Goal: Information Seeking & Learning: Compare options

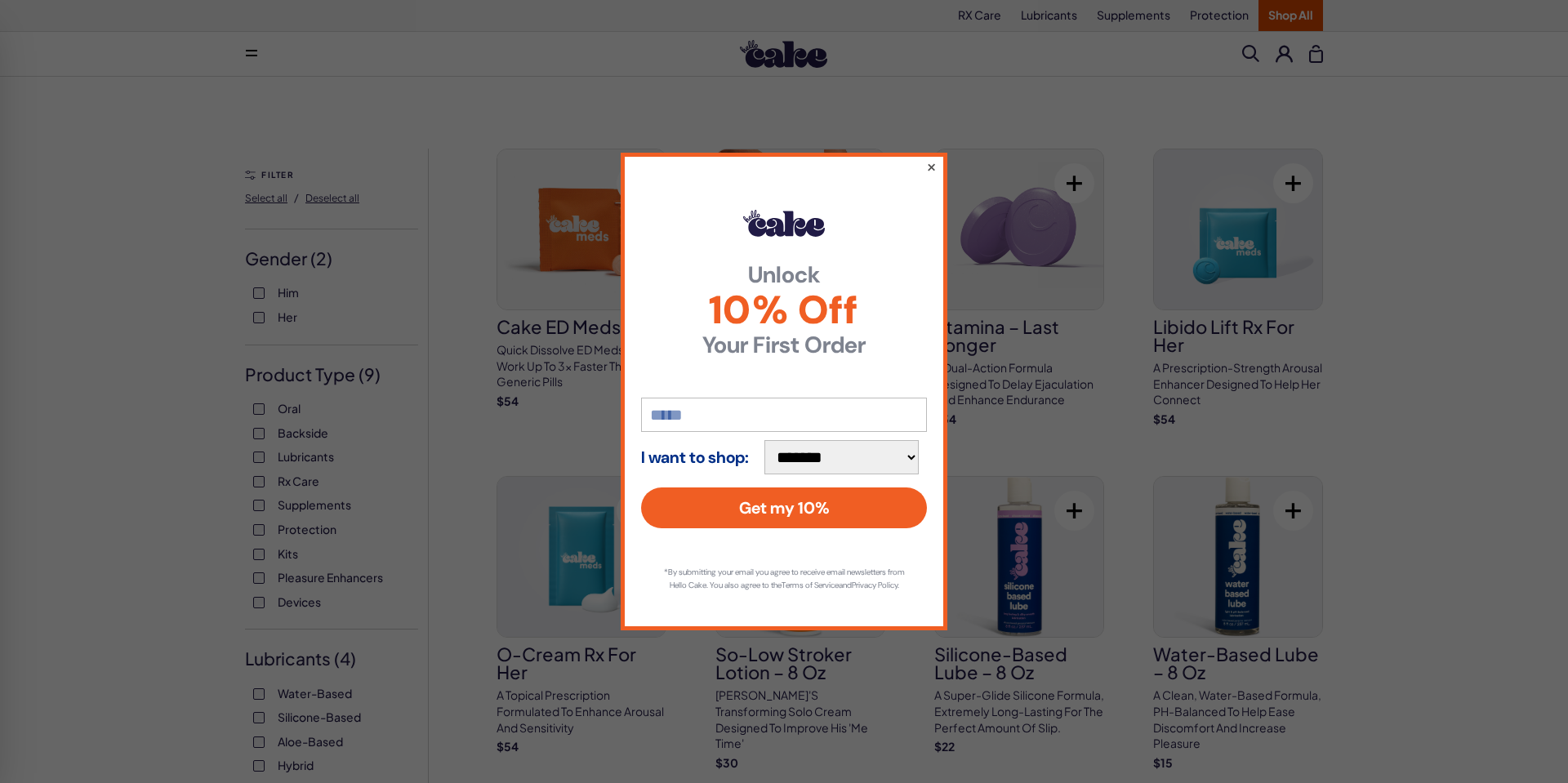
click at [931, 158] on button "×" at bounding box center [931, 166] width 10 height 20
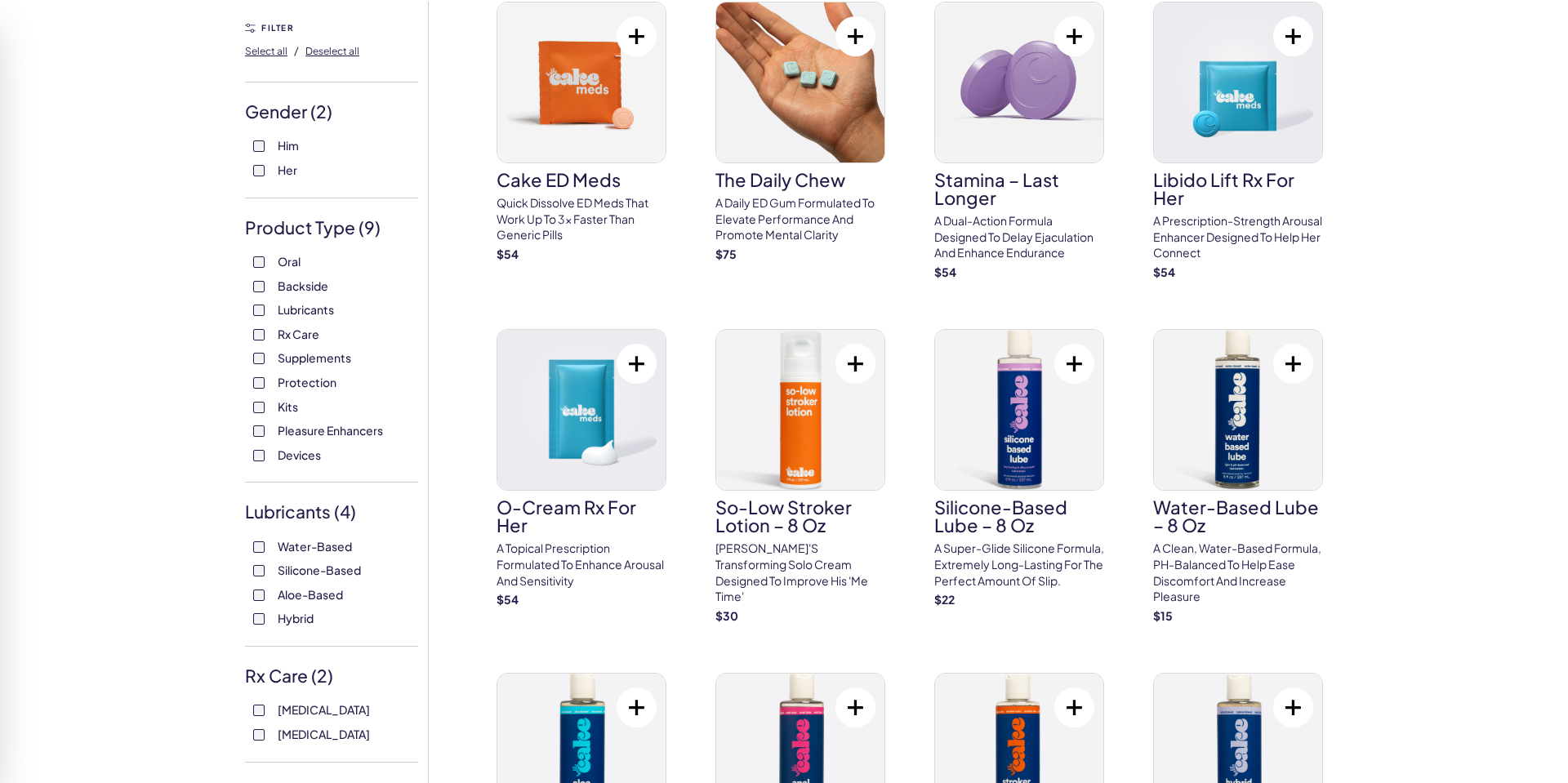
scroll to position [150, 0]
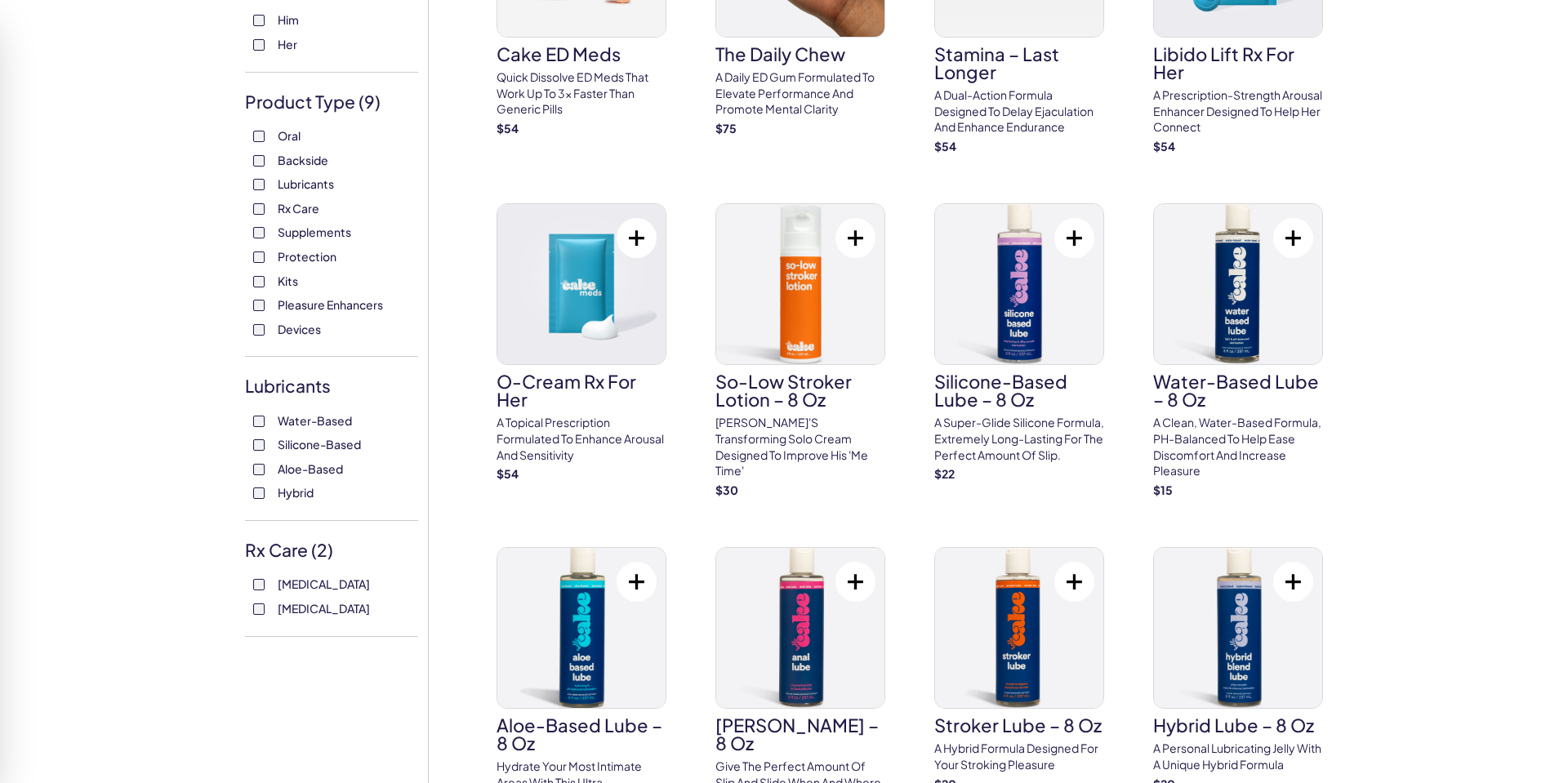
scroll to position [286, 0]
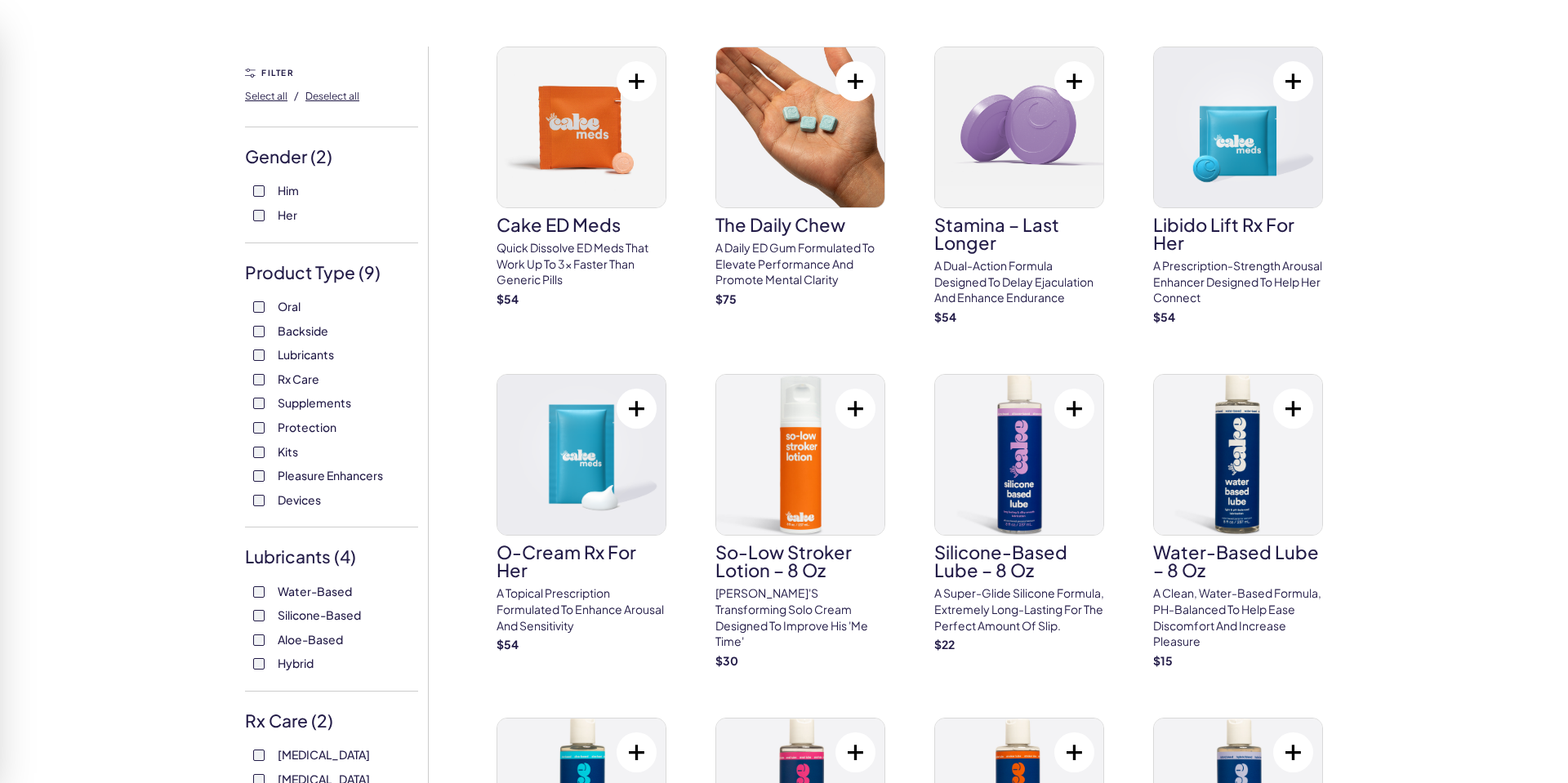
scroll to position [101, 0]
click at [331, 98] on span "Deselect all" at bounding box center [331, 96] width 54 height 12
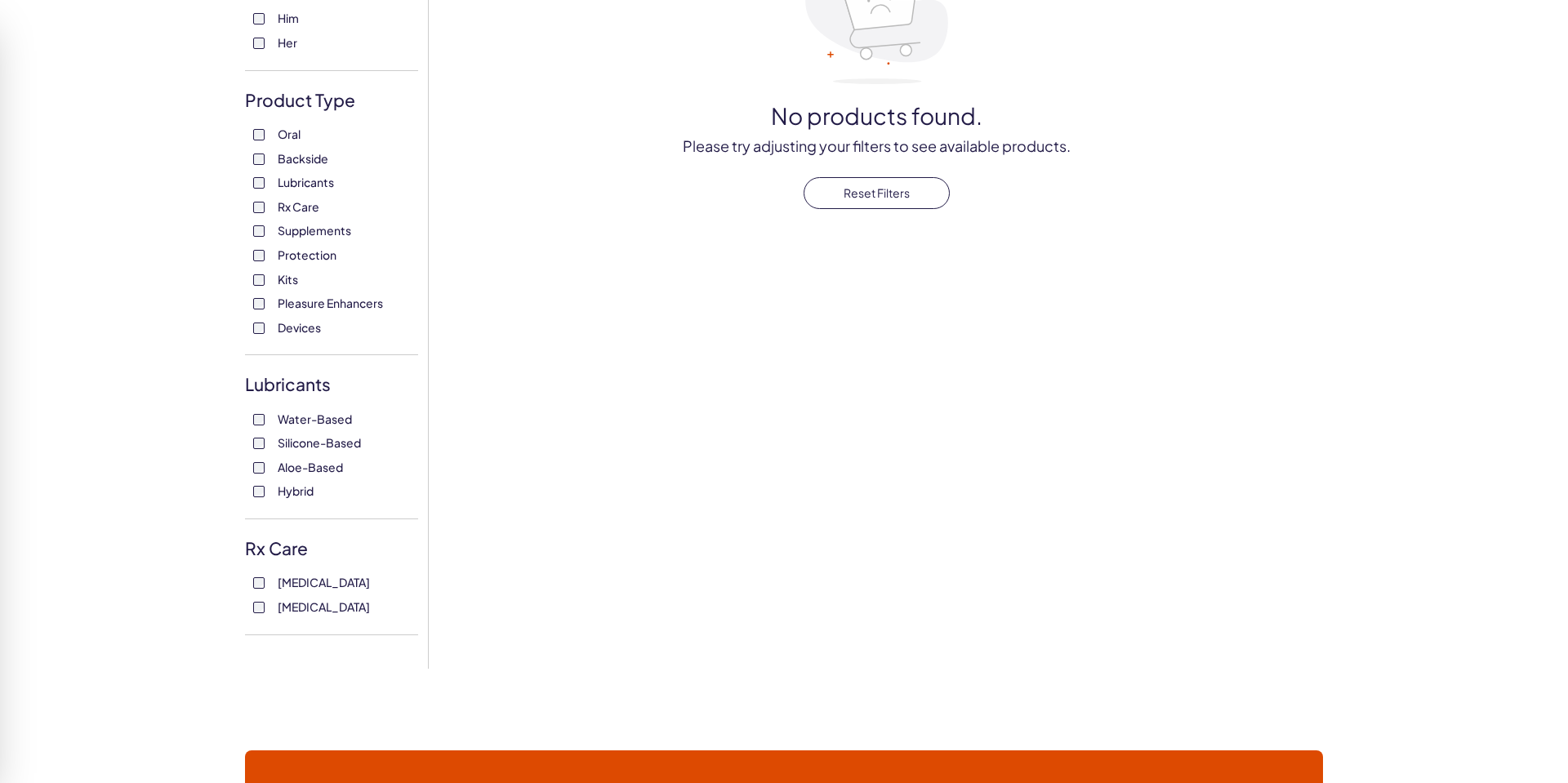
scroll to position [278, 0]
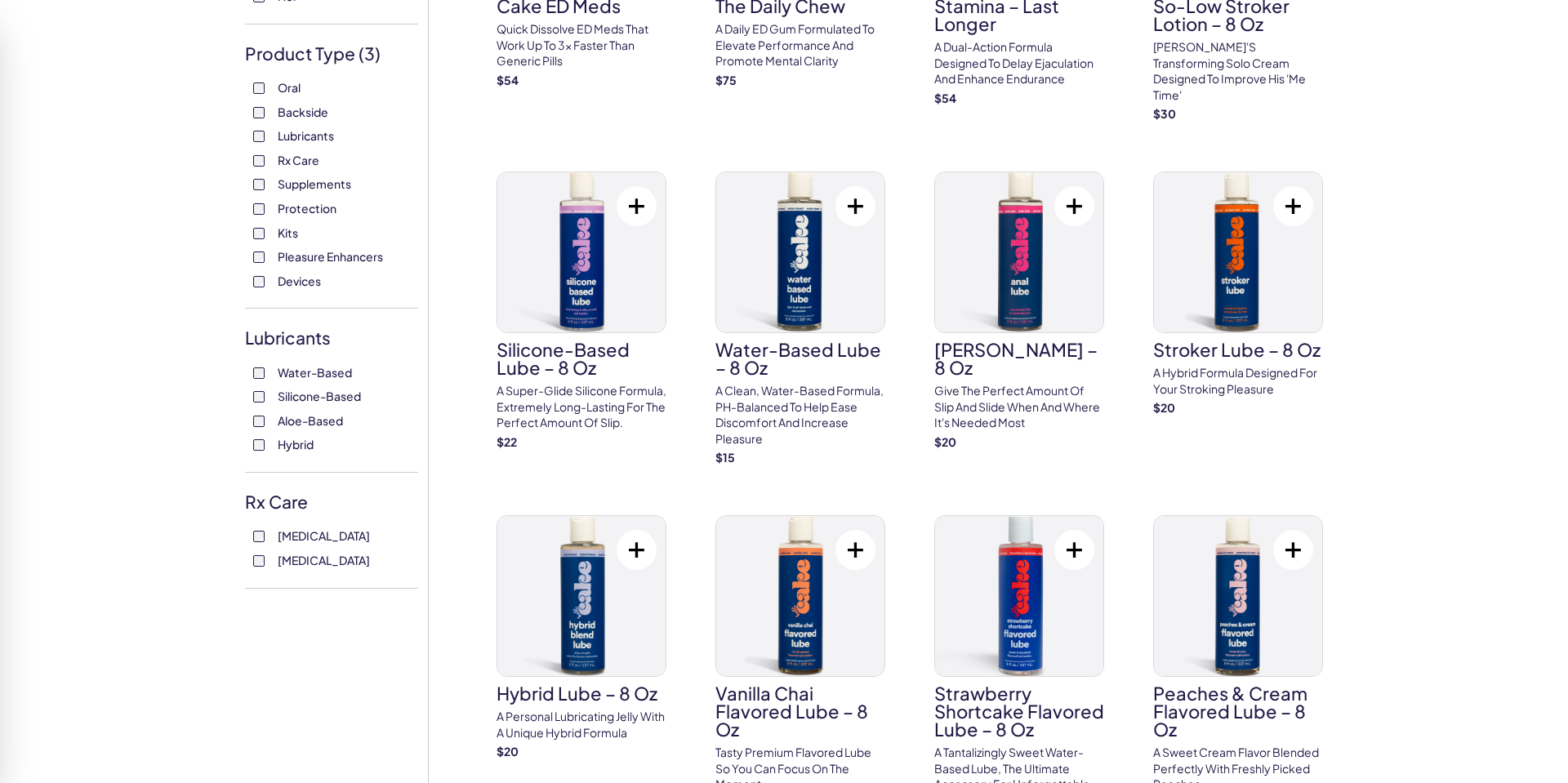
scroll to position [314, 0]
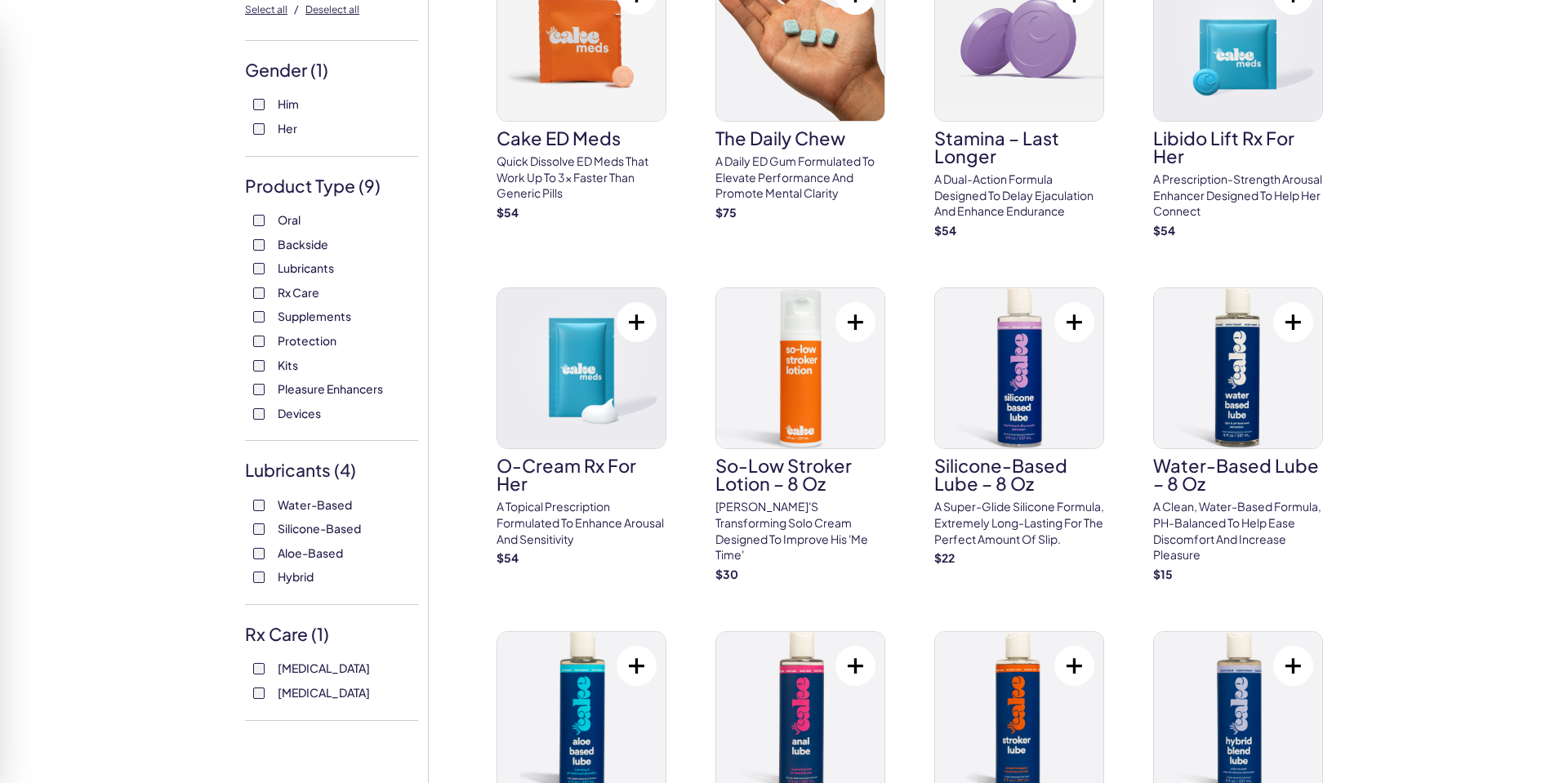
scroll to position [191, 0]
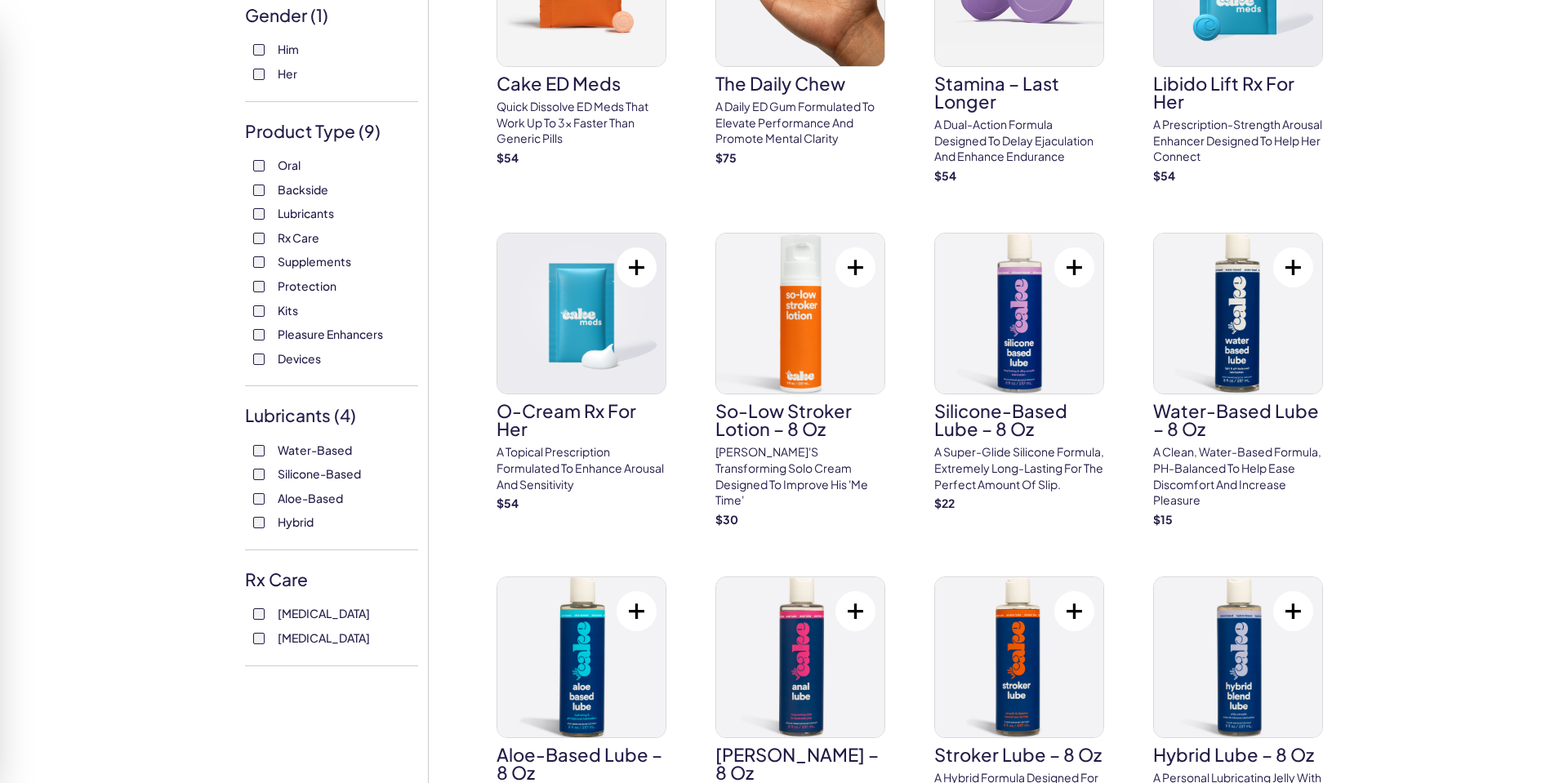
scroll to position [245, 0]
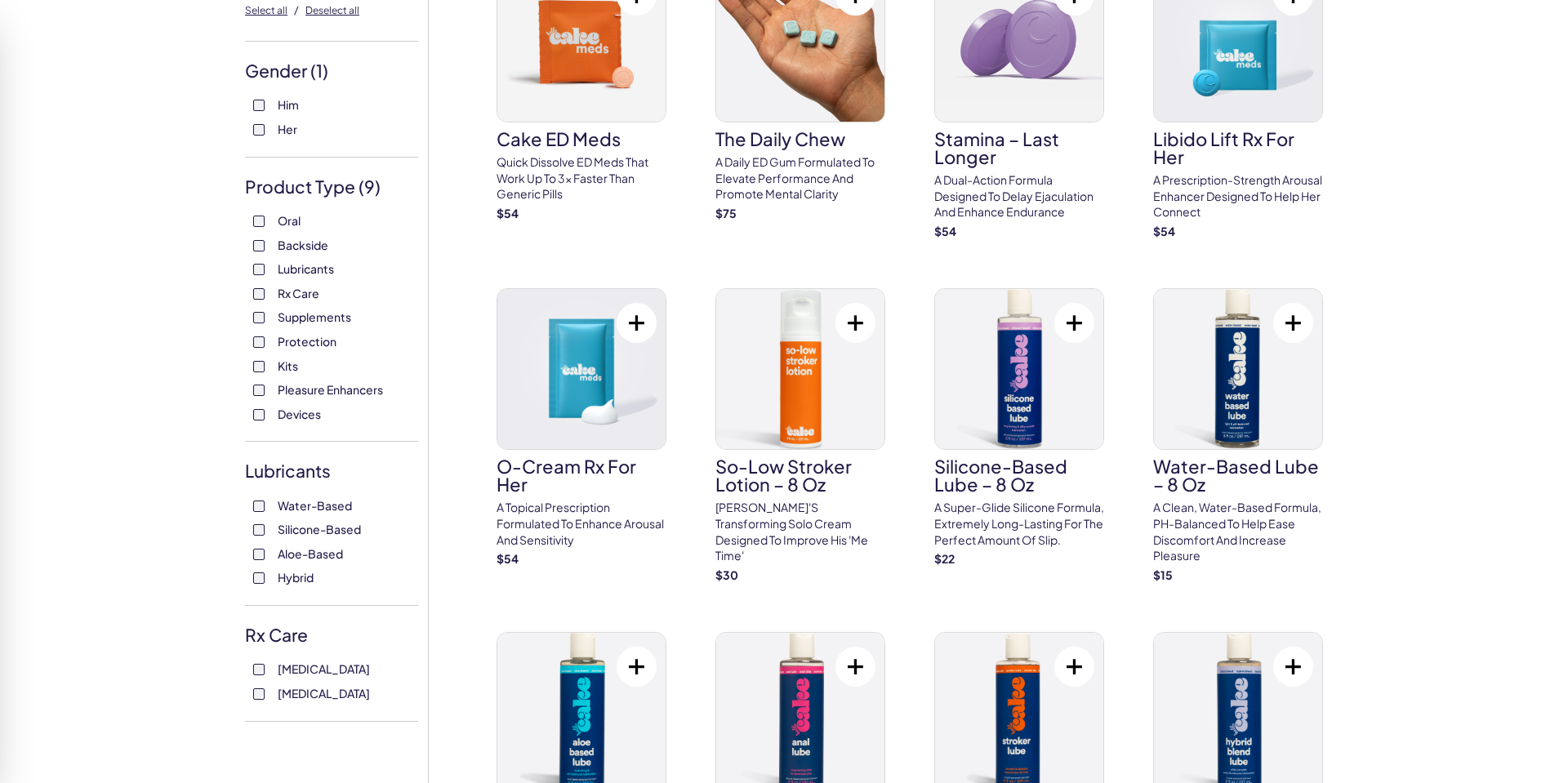
scroll to position [159, 0]
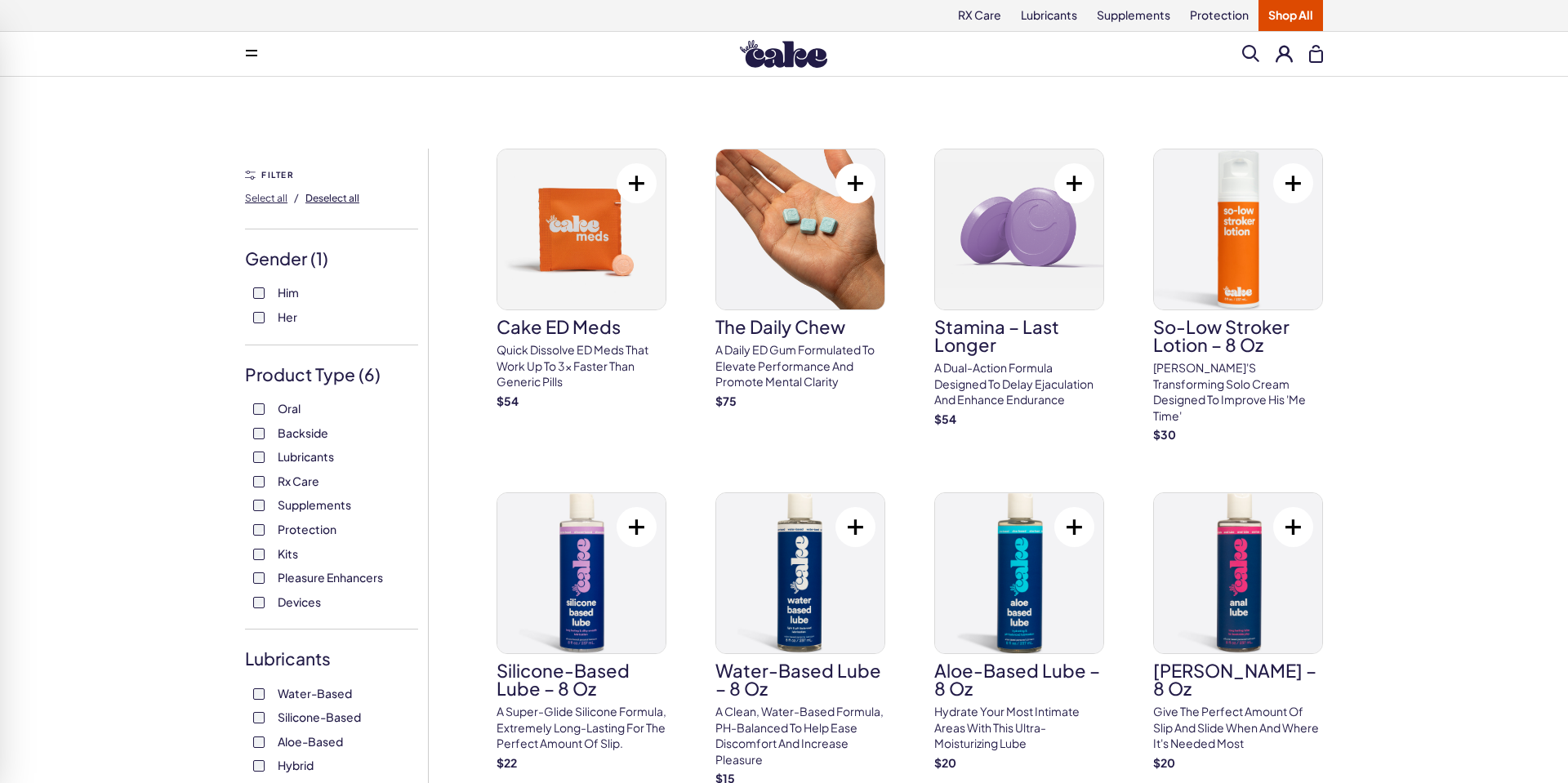
click at [333, 199] on span "Deselect all" at bounding box center [331, 198] width 54 height 12
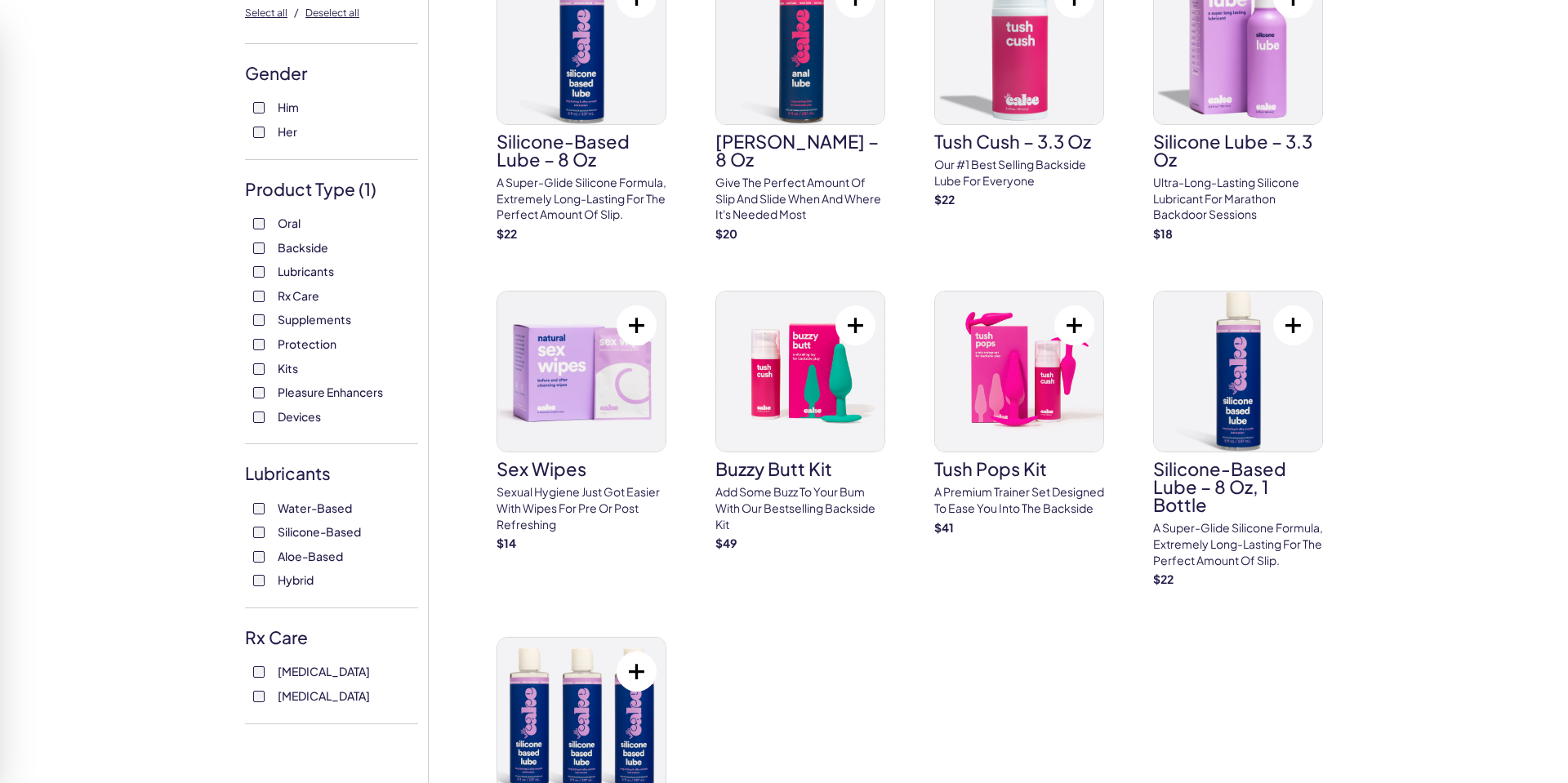
scroll to position [187, 0]
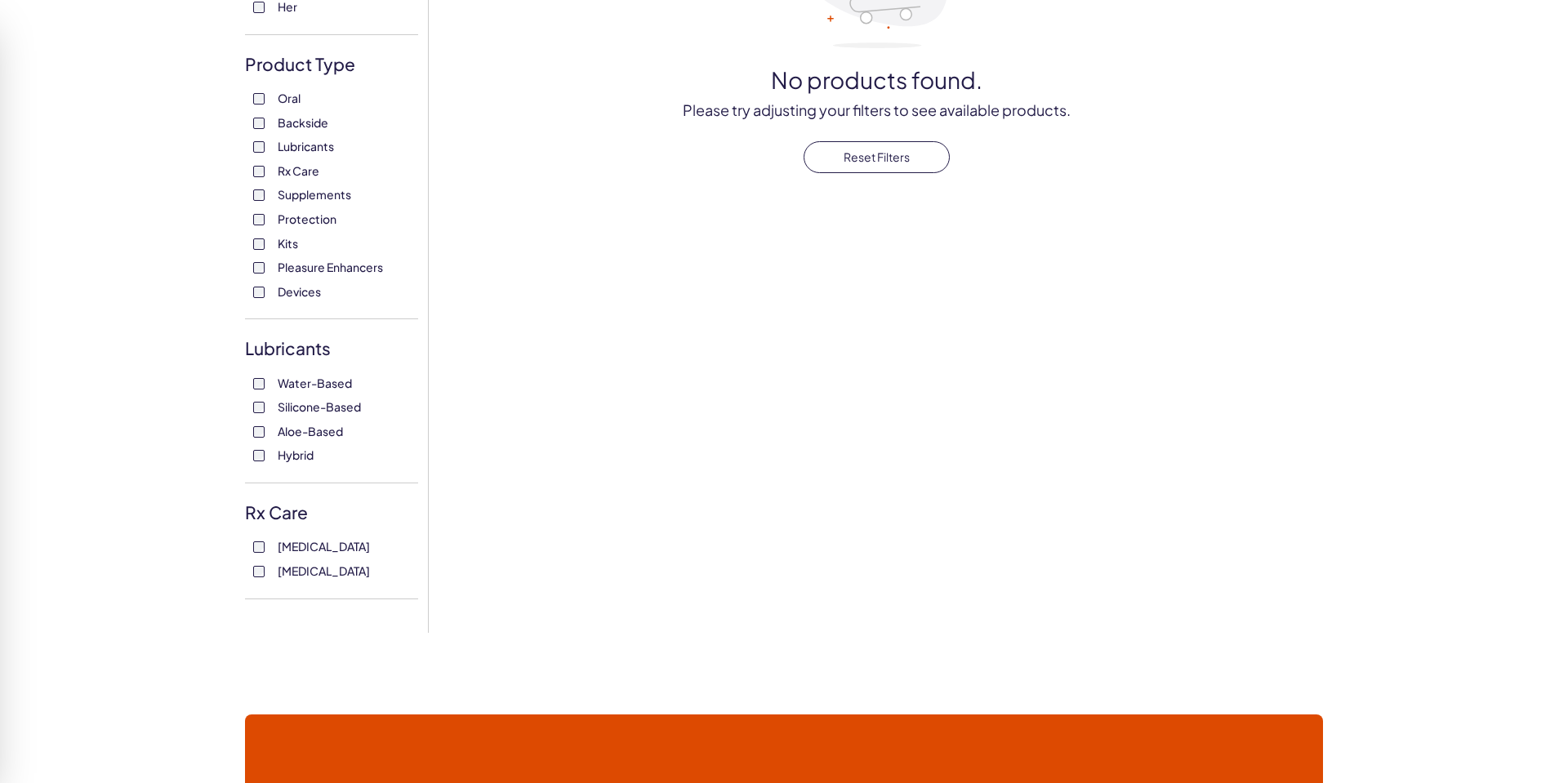
scroll to position [312, 0]
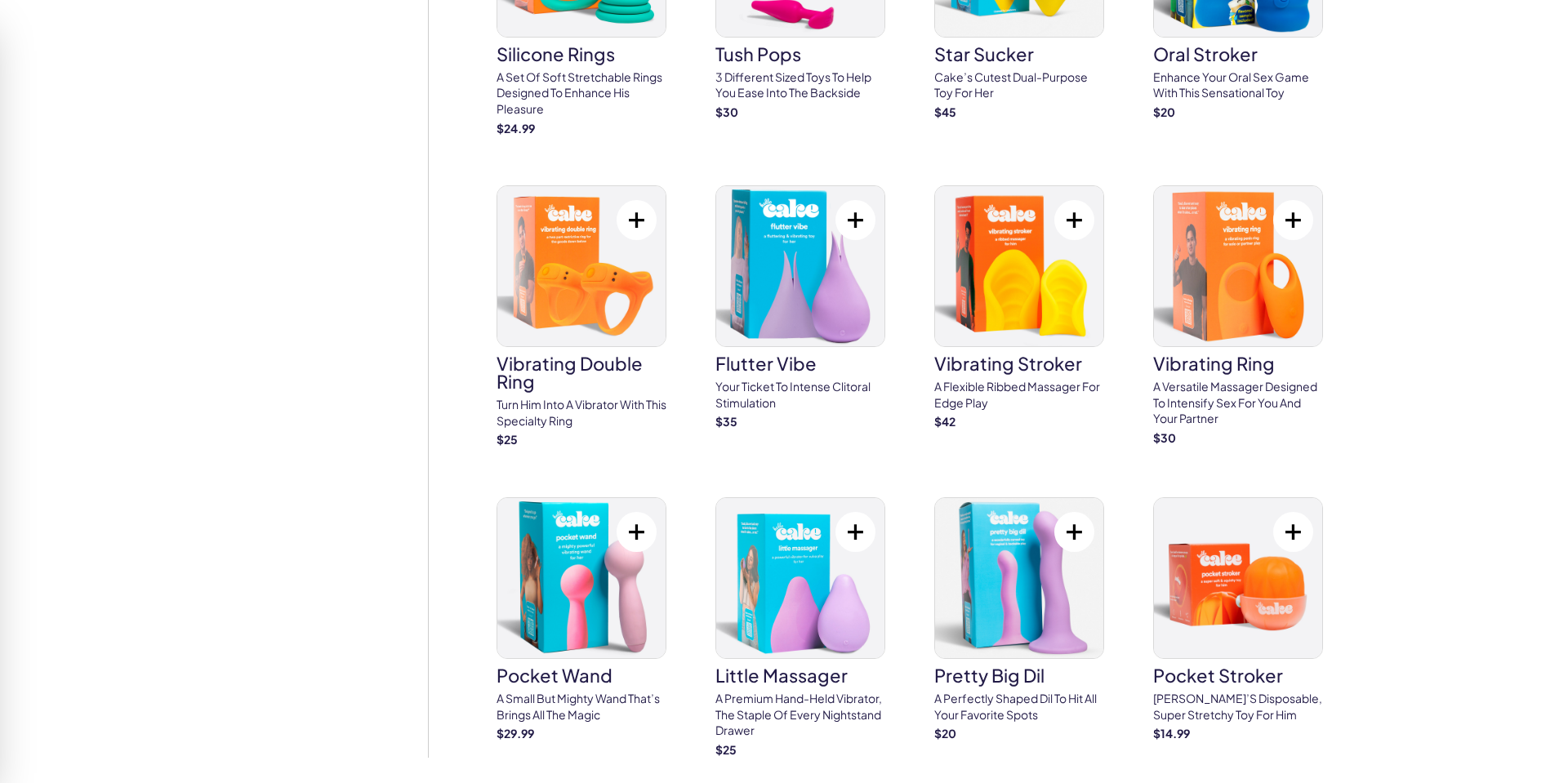
scroll to position [910, 0]
click at [1255, 579] on img at bounding box center [1237, 579] width 168 height 160
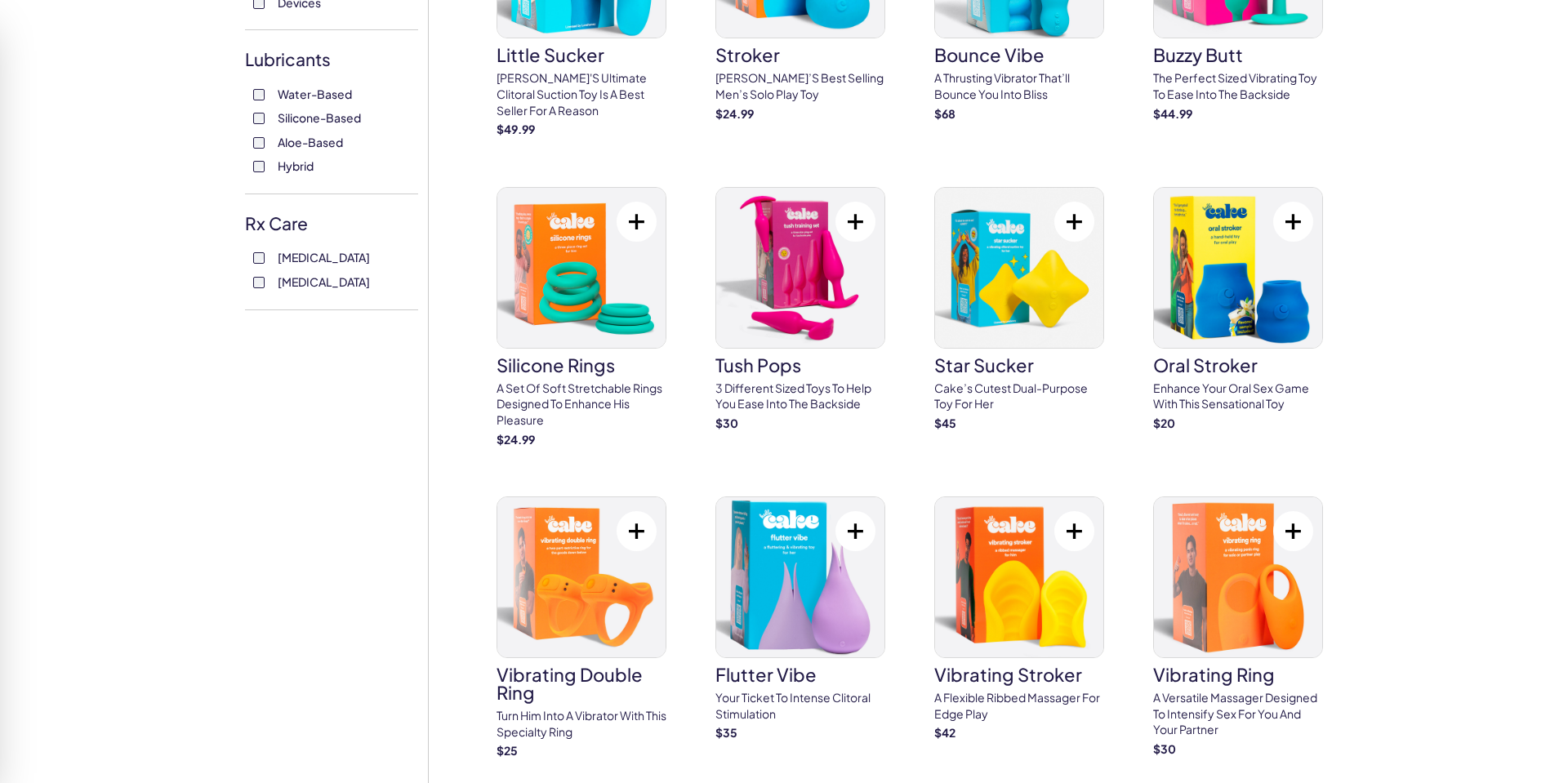
scroll to position [593, 0]
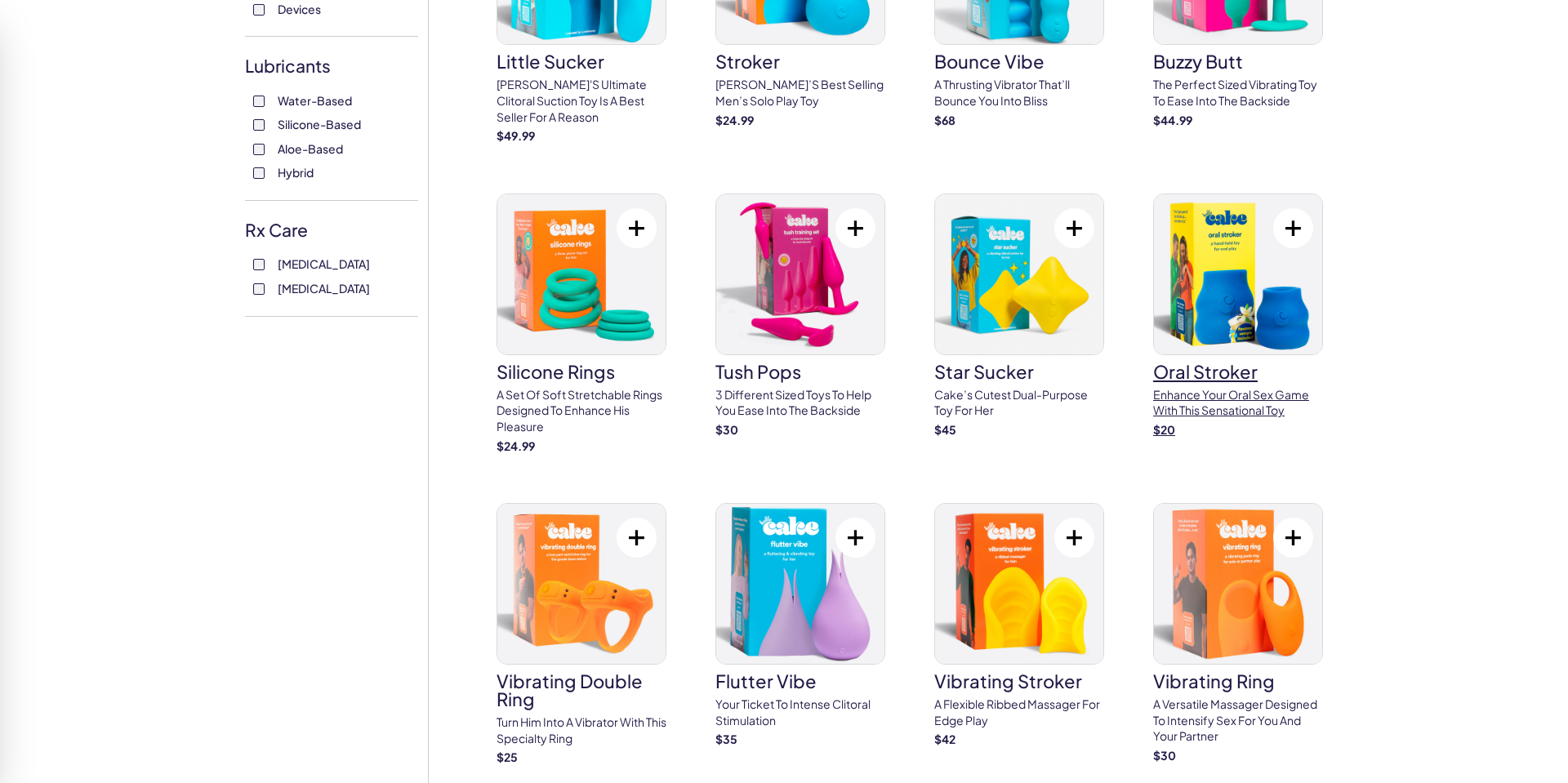
click at [1240, 291] on img at bounding box center [1237, 274] width 168 height 160
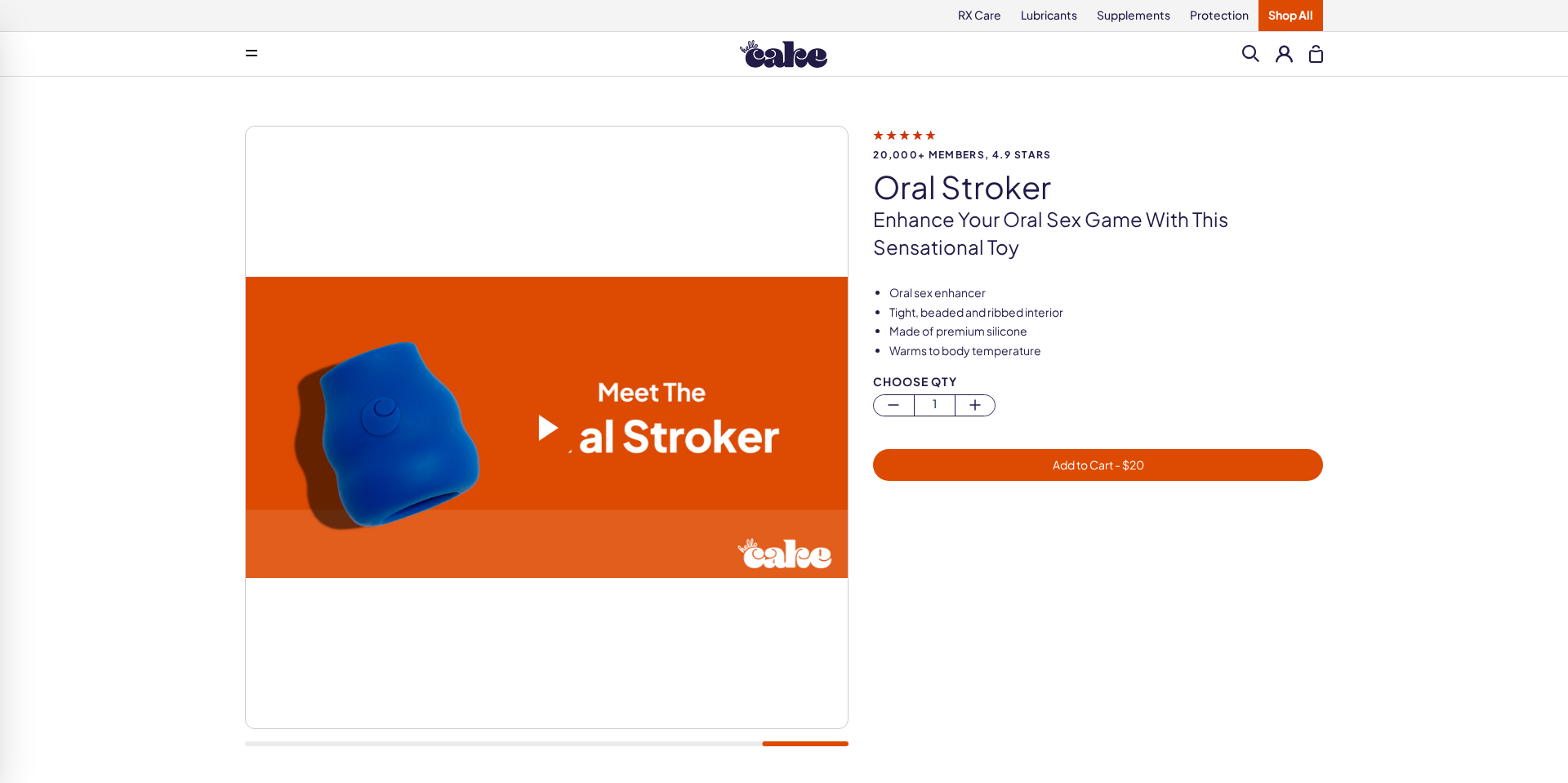
click at [1297, 8] on link "Shop All" at bounding box center [1291, 15] width 65 height 31
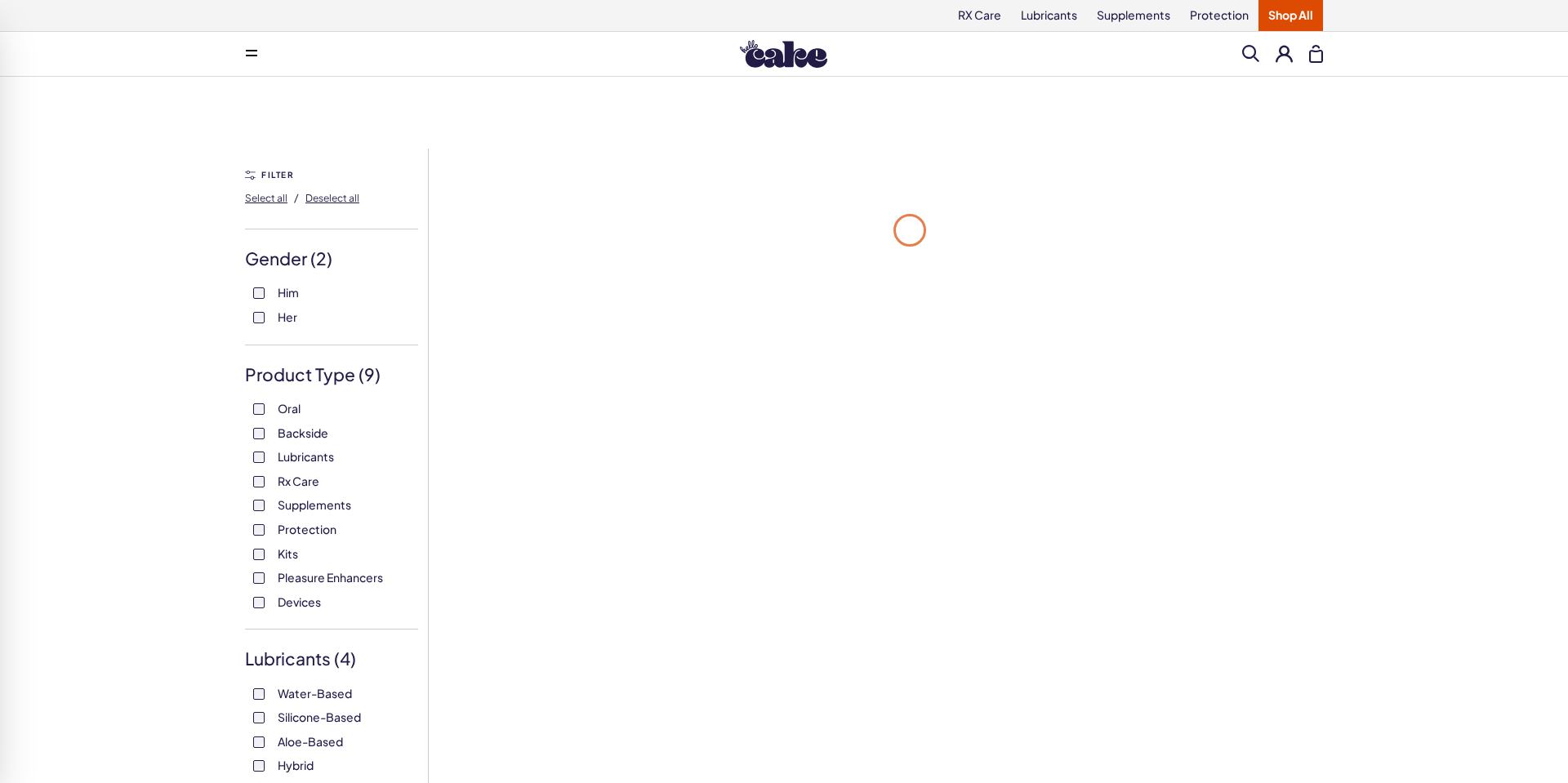
click at [1297, 8] on link "Shop All" at bounding box center [1291, 15] width 65 height 31
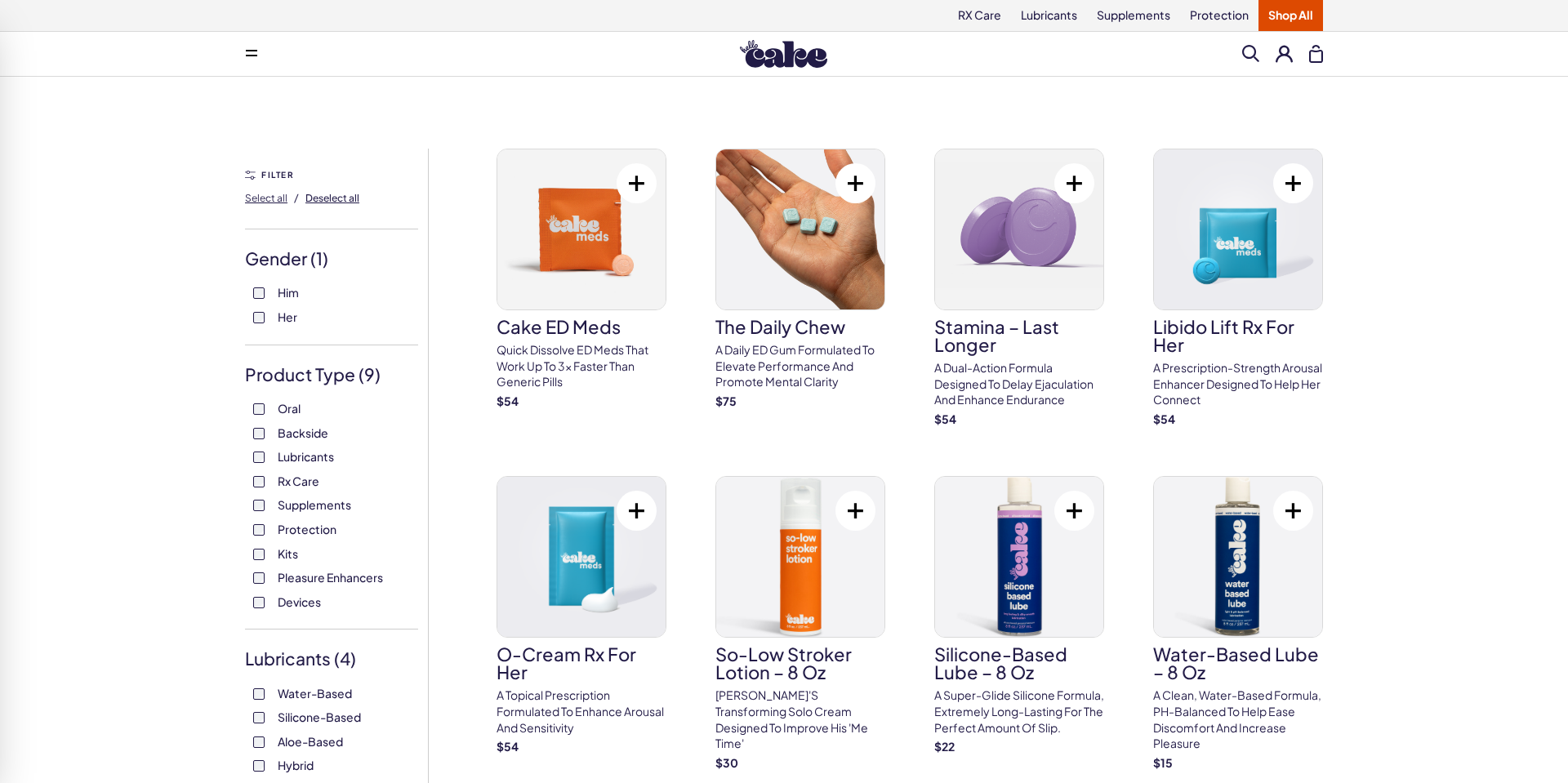
click at [343, 196] on span "Deselect all" at bounding box center [331, 198] width 54 height 12
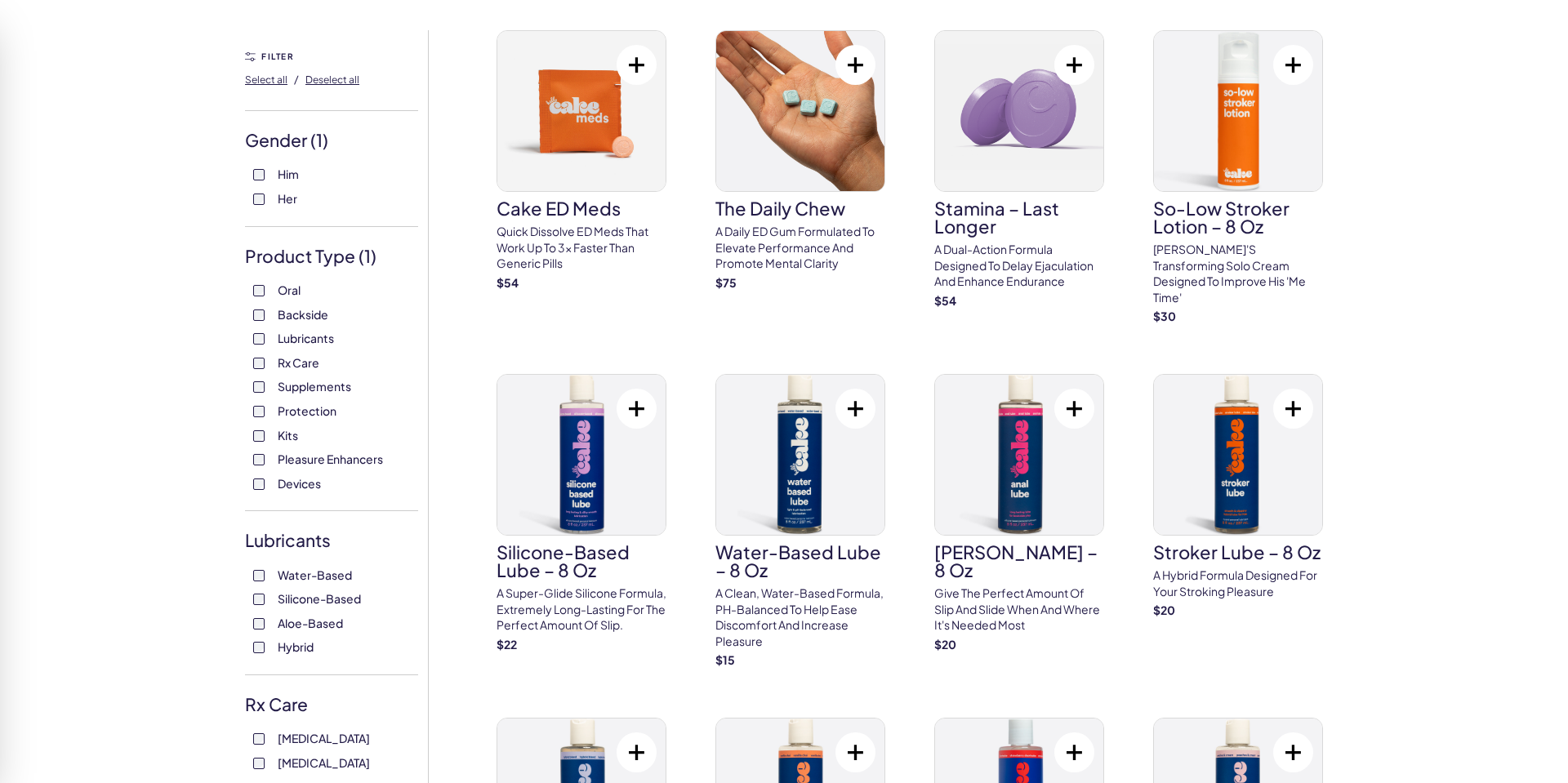
scroll to position [110, 0]
